Goal: Navigation & Orientation: Find specific page/section

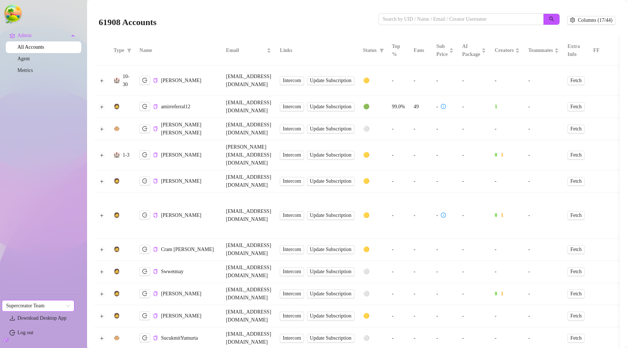
click at [44, 307] on span "Supercreator Team" at bounding box center [38, 305] width 64 height 11
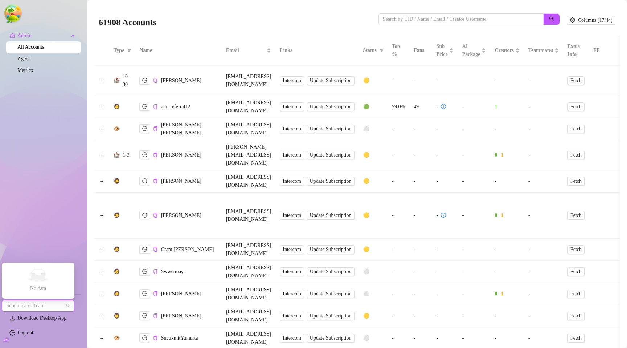
click at [44, 307] on span "Supercreator Team" at bounding box center [38, 305] width 64 height 11
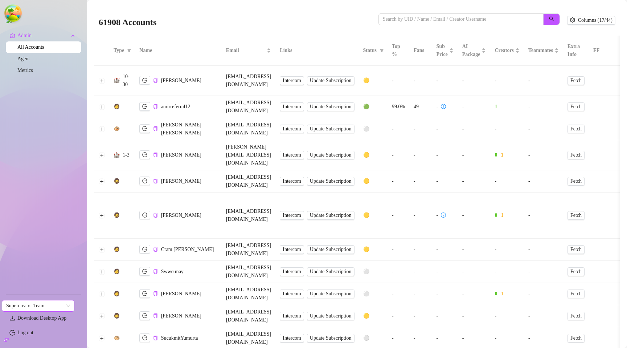
click at [59, 301] on span "Supercreator Team" at bounding box center [38, 305] width 64 height 11
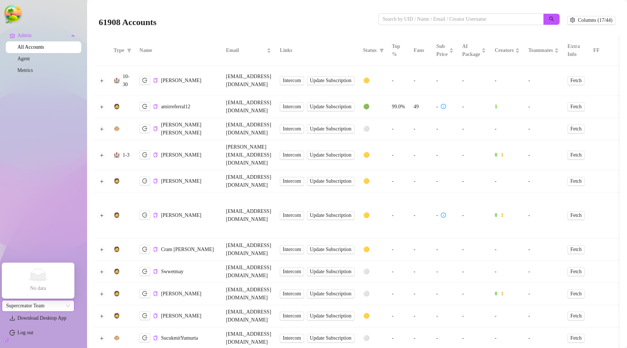
click at [59, 302] on span "Supercreator Team" at bounding box center [38, 305] width 64 height 11
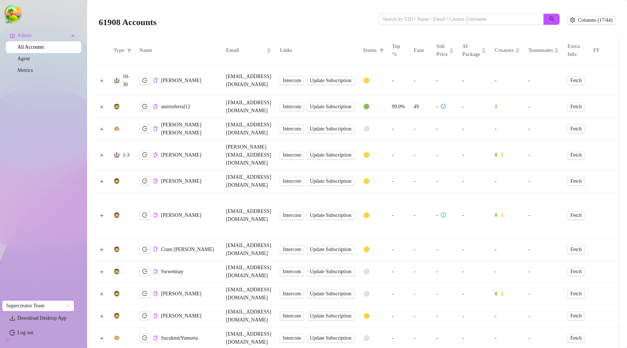
click at [204, 19] on div "61908 Accounts" at bounding box center [239, 20] width 280 height 25
click at [38, 305] on span "Supercreator Team" at bounding box center [38, 305] width 64 height 11
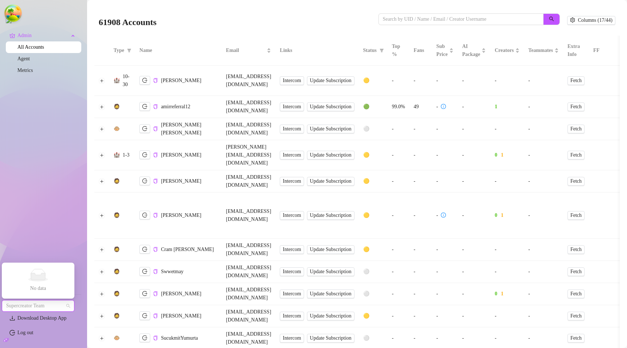
click at [38, 305] on span "Supercreator Team" at bounding box center [38, 305] width 64 height 11
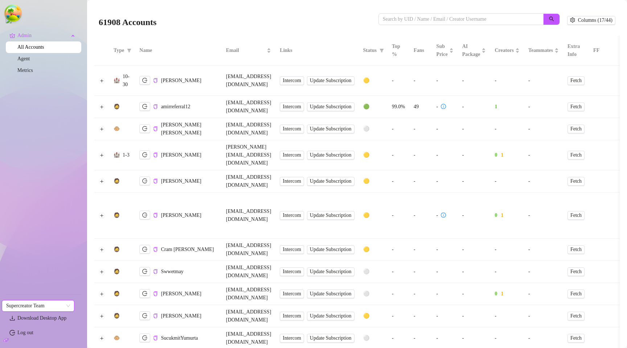
click at [46, 187] on ul "Admin All Accounts Agent Metrics" at bounding box center [43, 159] width 75 height 264
click at [270, 66] on td "[EMAIL_ADDRESS][DOMAIN_NAME]" at bounding box center [249, 81] width 54 height 30
click at [282, 21] on div "61908 Accounts" at bounding box center [239, 20] width 280 height 25
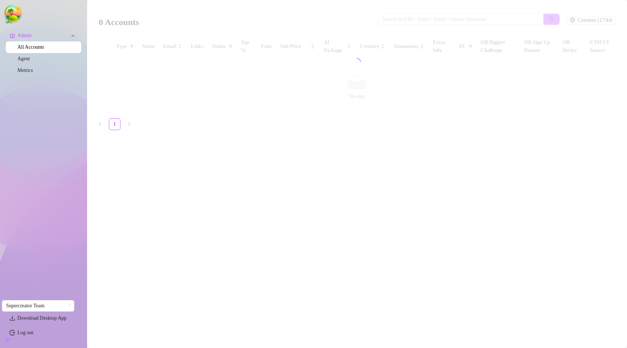
click at [283, 45] on div at bounding box center [357, 61] width 526 height 113
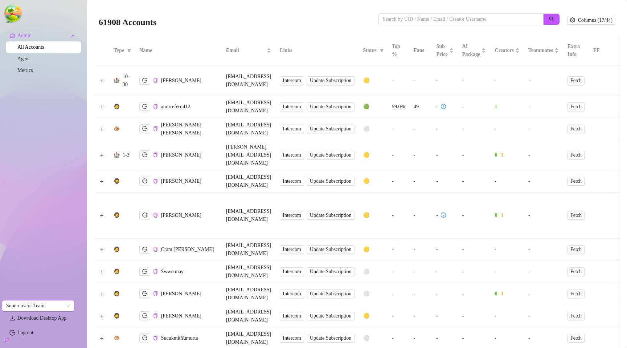
click at [68, 303] on span "Supercreator Team" at bounding box center [38, 305] width 64 height 11
click at [68, 306] on span "Supercreator Team" at bounding box center [38, 305] width 64 height 11
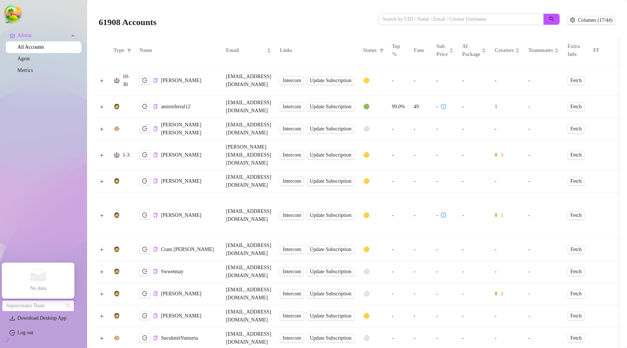
click at [56, 304] on span "Supercreator Team" at bounding box center [38, 305] width 64 height 11
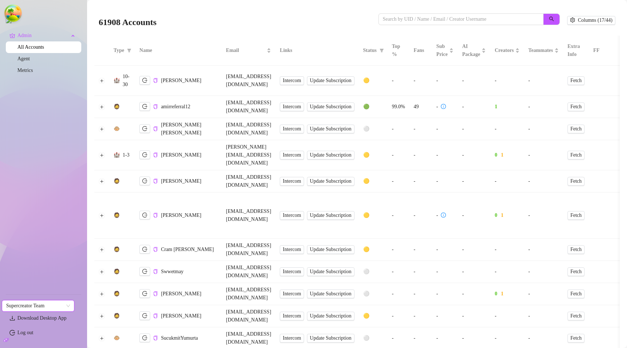
click at [56, 307] on span "Supercreator Team" at bounding box center [38, 305] width 64 height 11
click at [58, 302] on span "Supercreator Team" at bounding box center [38, 305] width 64 height 11
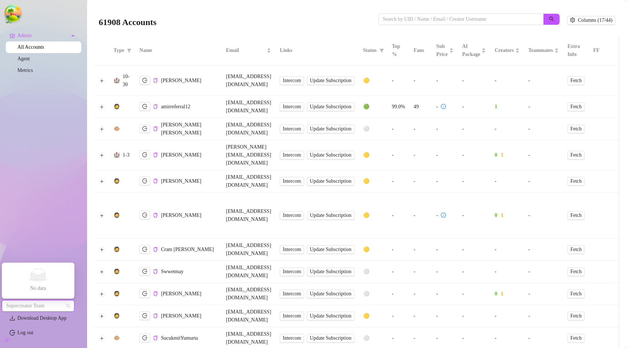
click at [57, 303] on span "Supercreator Team" at bounding box center [38, 305] width 64 height 11
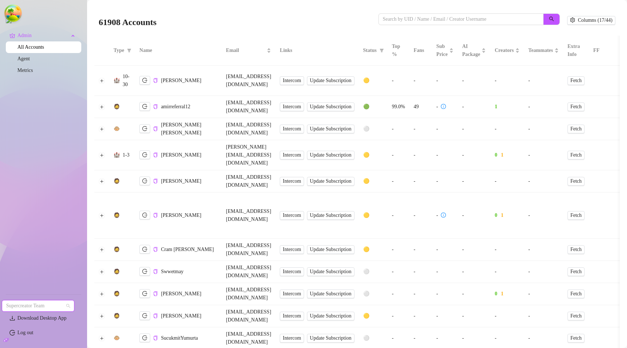
click at [57, 304] on span "Supercreator Team" at bounding box center [38, 305] width 64 height 11
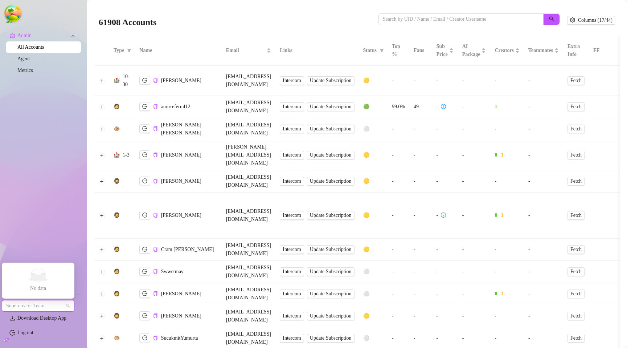
click at [57, 304] on span "Supercreator Team" at bounding box center [38, 305] width 64 height 11
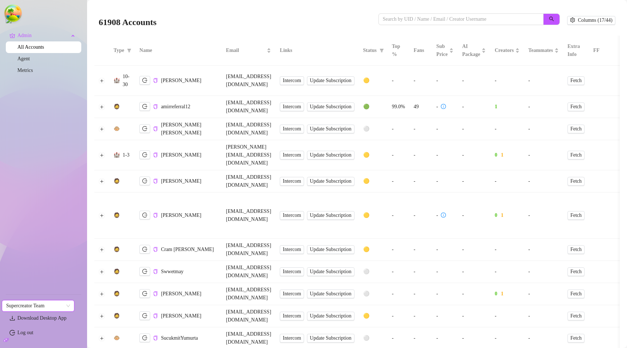
click at [50, 223] on ul "Admin All Accounts Agent Metrics" at bounding box center [43, 159] width 75 height 264
click at [73, 308] on div "Supercreator Team" at bounding box center [38, 306] width 73 height 12
click at [66, 305] on span "Supercreator Team" at bounding box center [38, 305] width 64 height 11
click at [58, 304] on span "Supercreator Team" at bounding box center [38, 305] width 64 height 11
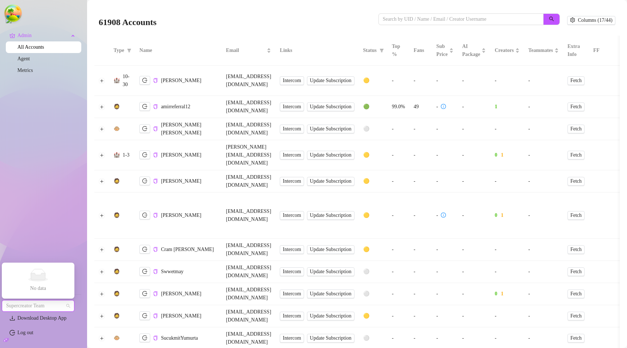
click at [58, 304] on span "Supercreator Team" at bounding box center [38, 305] width 64 height 11
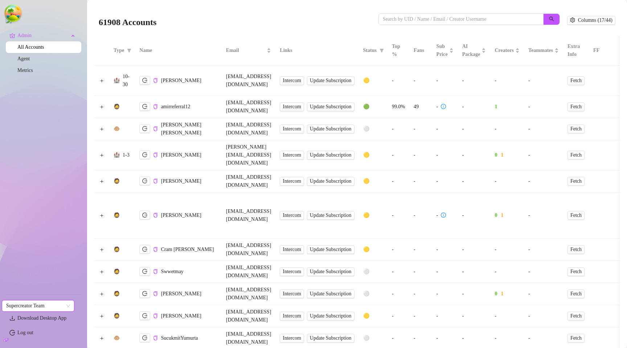
click at [57, 305] on span "Supercreator Team" at bounding box center [38, 305] width 64 height 11
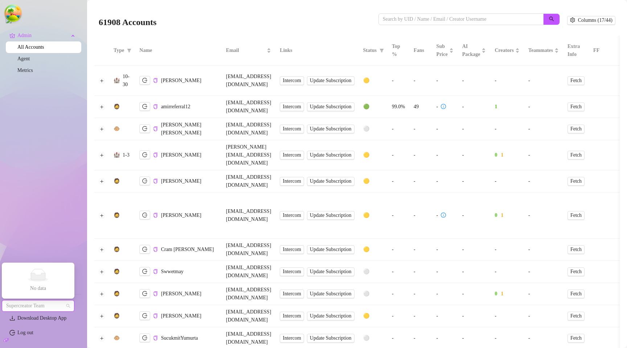
click at [57, 305] on span "Supercreator Team" at bounding box center [38, 305] width 64 height 11
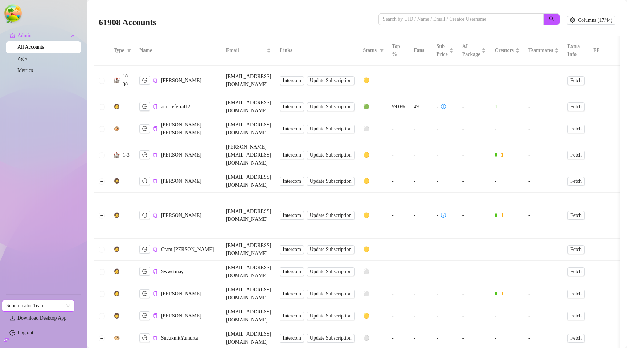
click at [57, 305] on span "Supercreator Team" at bounding box center [38, 305] width 64 height 11
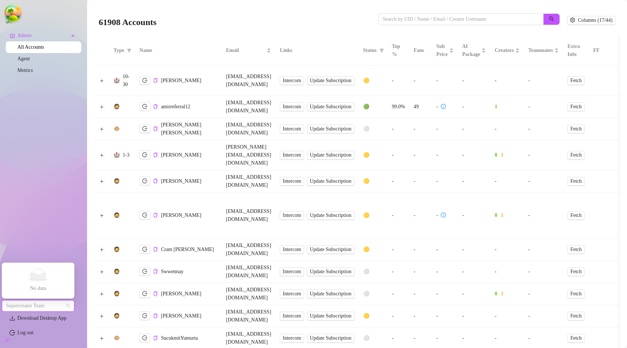
click at [57, 305] on span "Supercreator Team" at bounding box center [38, 305] width 64 height 11
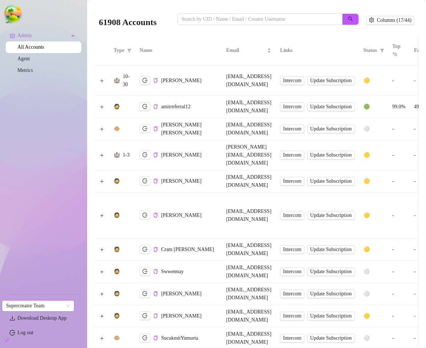
click at [66, 306] on span "Supercreator Team" at bounding box center [38, 305] width 64 height 11
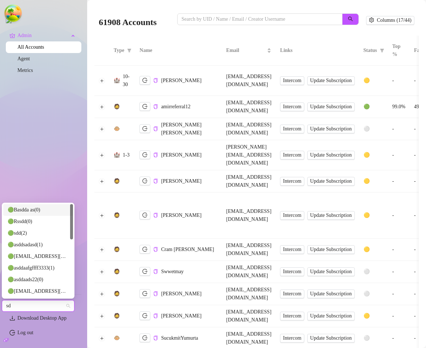
type input "s"
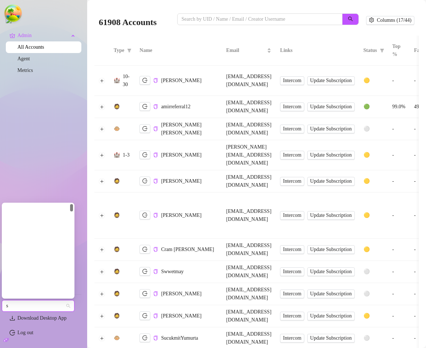
scroll to position [511, 0]
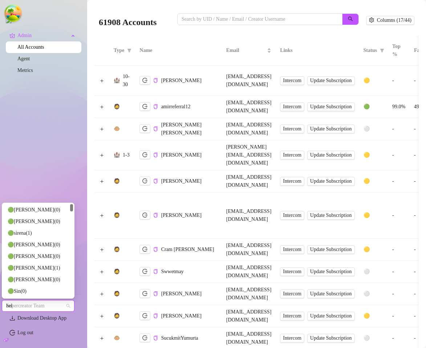
type input "hell"
click at [70, 189] on ul "Admin All Accounts Agent Metrics" at bounding box center [43, 159] width 75 height 264
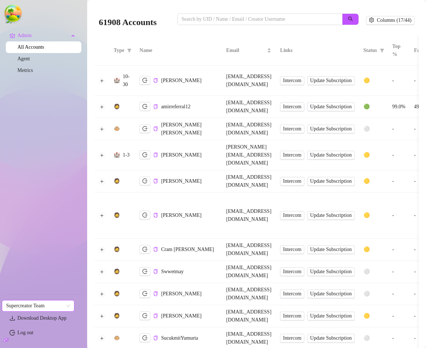
click at [49, 301] on span "Supercreator Team" at bounding box center [38, 305] width 64 height 11
click at [47, 304] on span "Supercreator Team" at bounding box center [38, 305] width 64 height 11
click at [41, 266] on ul "Admin All Accounts Agent Metrics" at bounding box center [43, 159] width 75 height 264
drag, startPoint x: 51, startPoint y: 299, endPoint x: 70, endPoint y: 262, distance: 41.2
click at [34, 301] on link "Settings" at bounding box center [25, 303] width 16 height 5
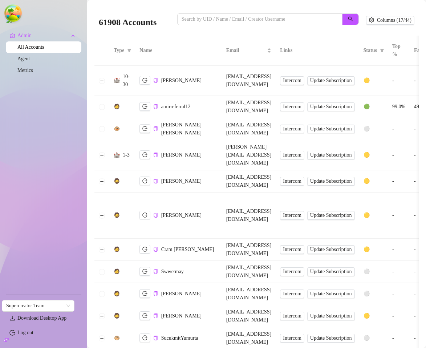
click at [52, 304] on span "Supercreator Team" at bounding box center [38, 305] width 64 height 11
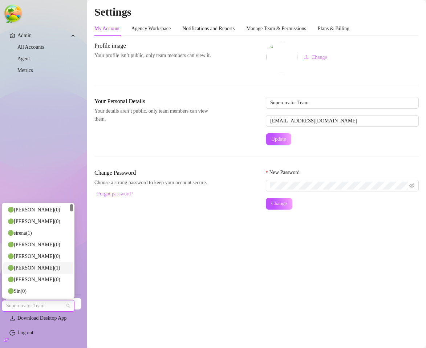
click at [29, 266] on div "🟢 [PERSON_NAME] ( 1 )" at bounding box center [38, 268] width 61 height 8
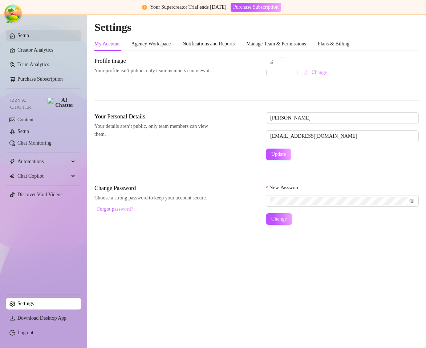
click at [29, 38] on link "Setup" at bounding box center [23, 35] width 12 height 5
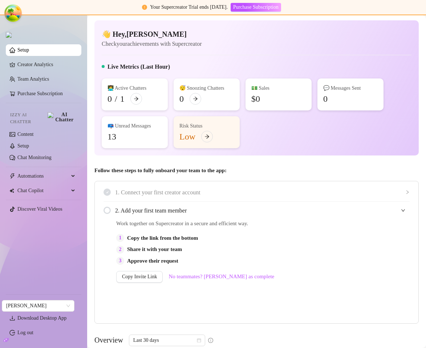
drag, startPoint x: 61, startPoint y: 269, endPoint x: 59, endPoint y: 282, distance: 12.8
click at [61, 269] on ul "Setup Creator Analytics Team Analytics Purchase Subscription Izzy AI Chatter Co…" at bounding box center [43, 165] width 75 height 249
click at [43, 304] on span "[PERSON_NAME]" at bounding box center [38, 305] width 64 height 11
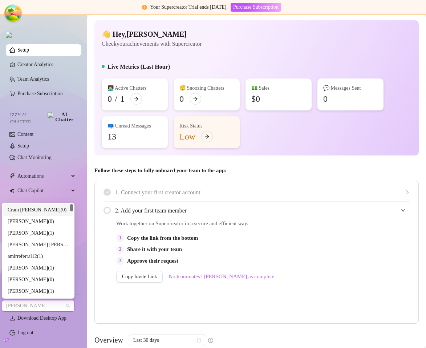
click at [47, 305] on span "[PERSON_NAME]" at bounding box center [38, 305] width 64 height 11
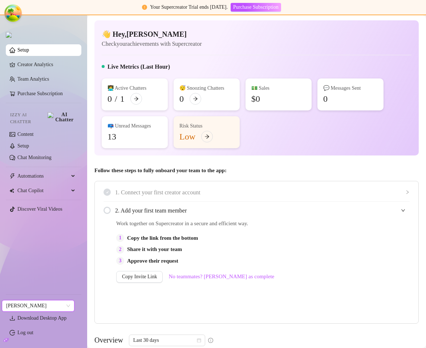
click at [57, 281] on ul "Setup Creator Analytics Team Analytics Purchase Subscription Izzy AI Chatter Co…" at bounding box center [43, 165] width 75 height 249
click at [79, 306] on icon "logout" at bounding box center [80, 304] width 7 height 7
